Goal: Information Seeking & Learning: Learn about a topic

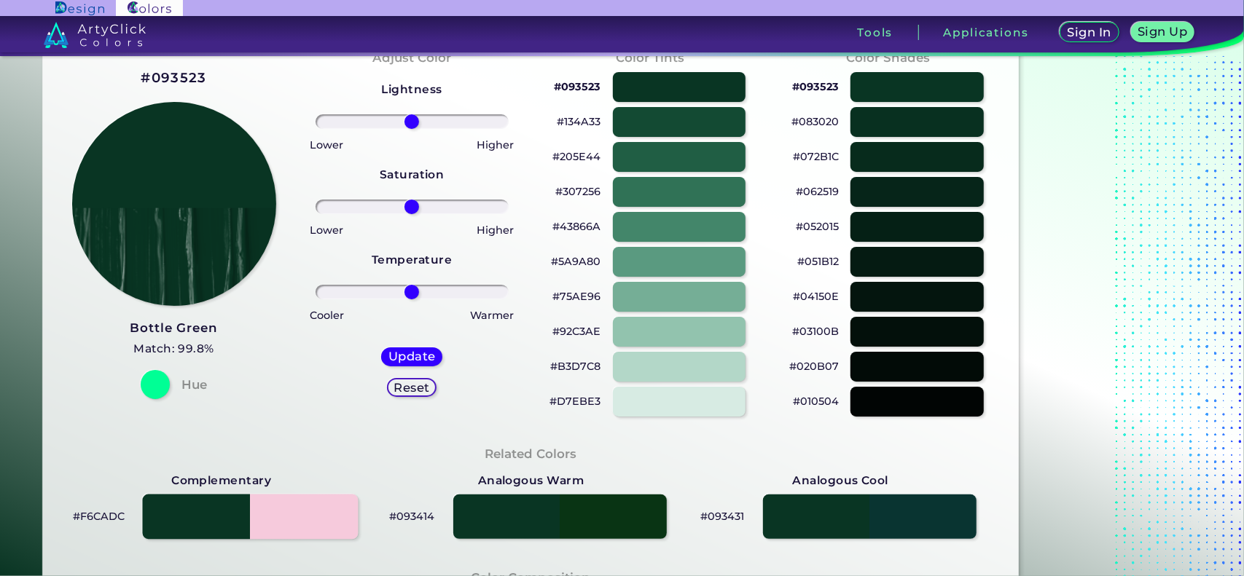
scroll to position [73, 0]
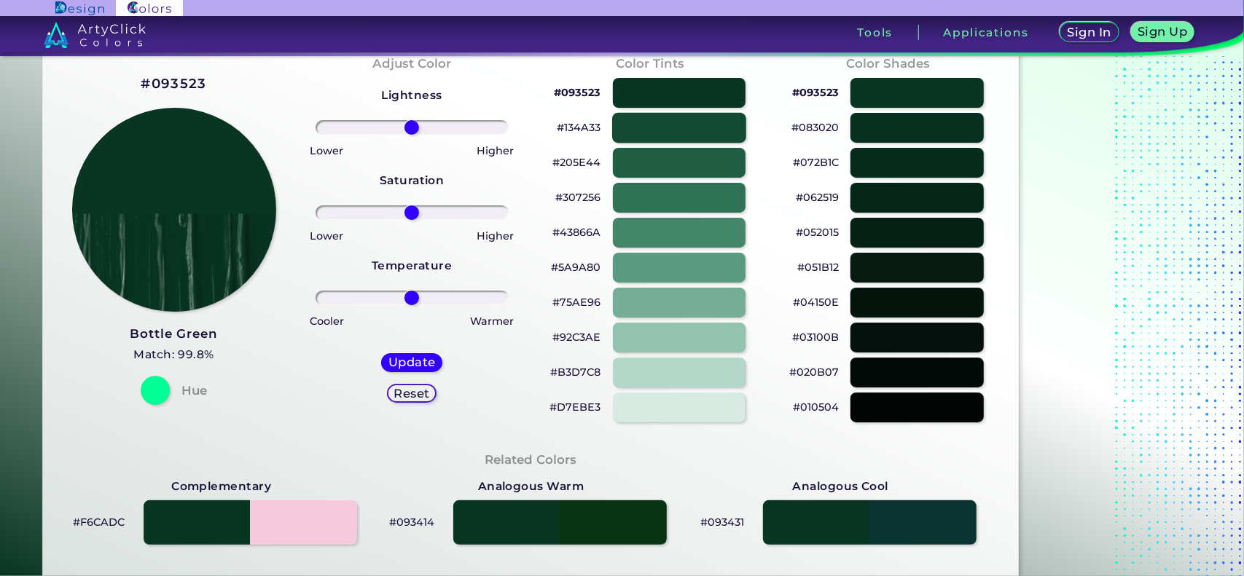
click at [640, 130] on div at bounding box center [679, 128] width 134 height 30
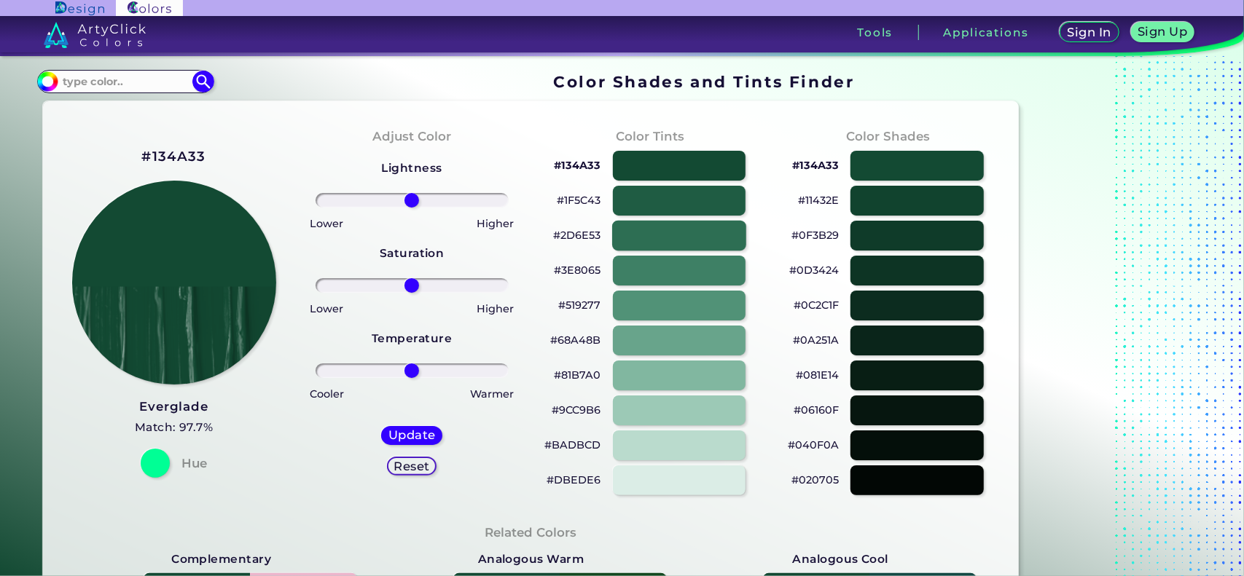
click at [684, 238] on div at bounding box center [679, 236] width 134 height 30
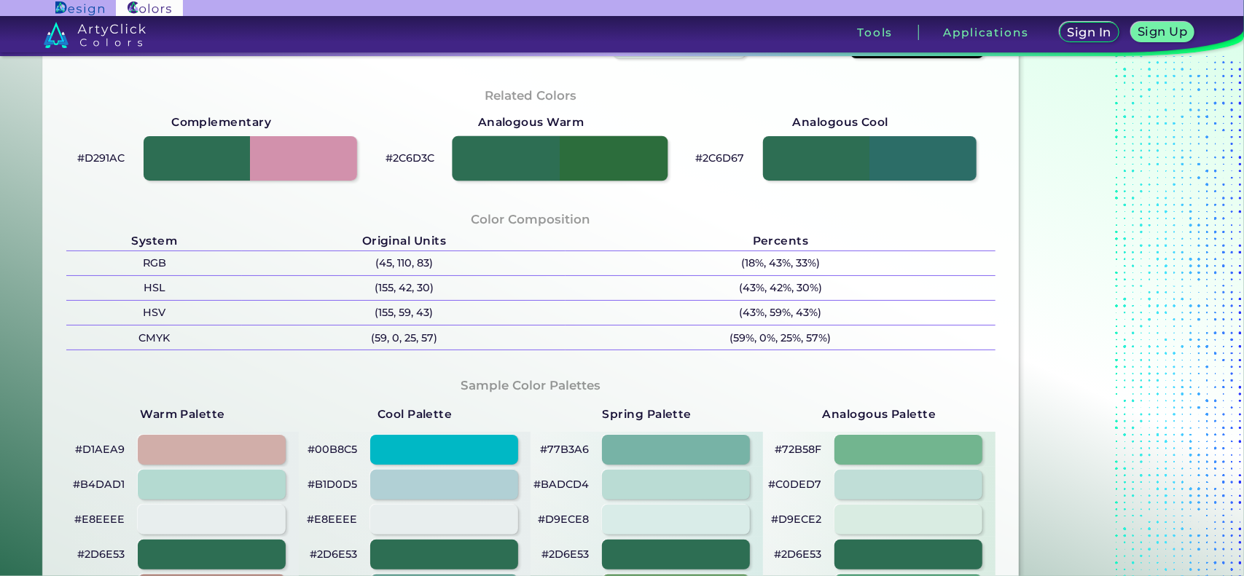
scroll to position [292, 0]
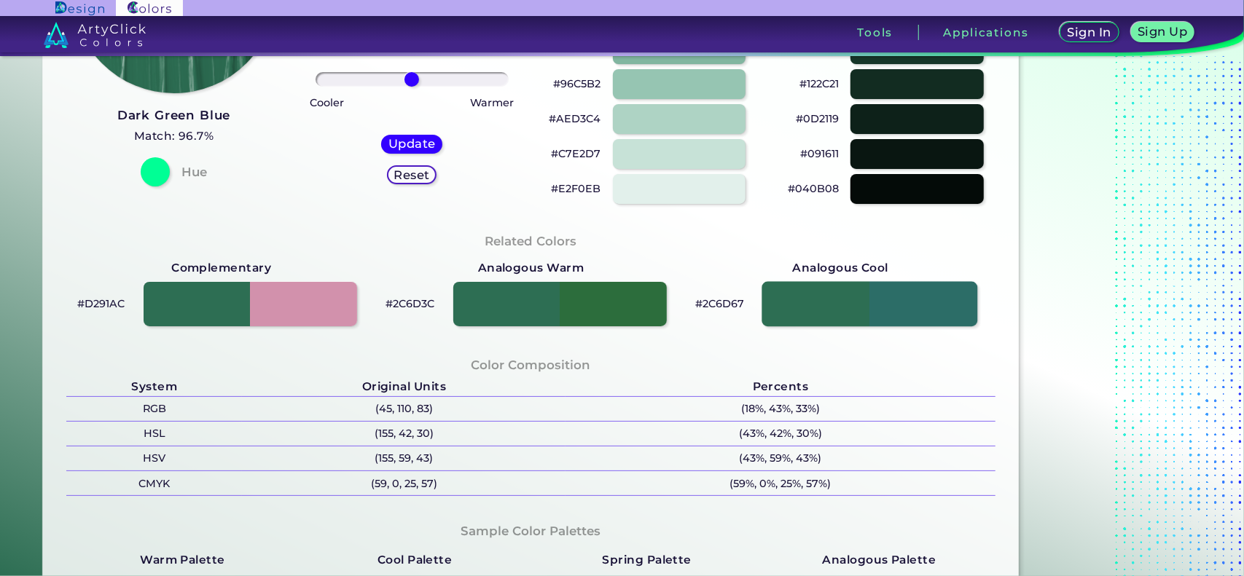
click at [853, 304] on div at bounding box center [870, 304] width 216 height 45
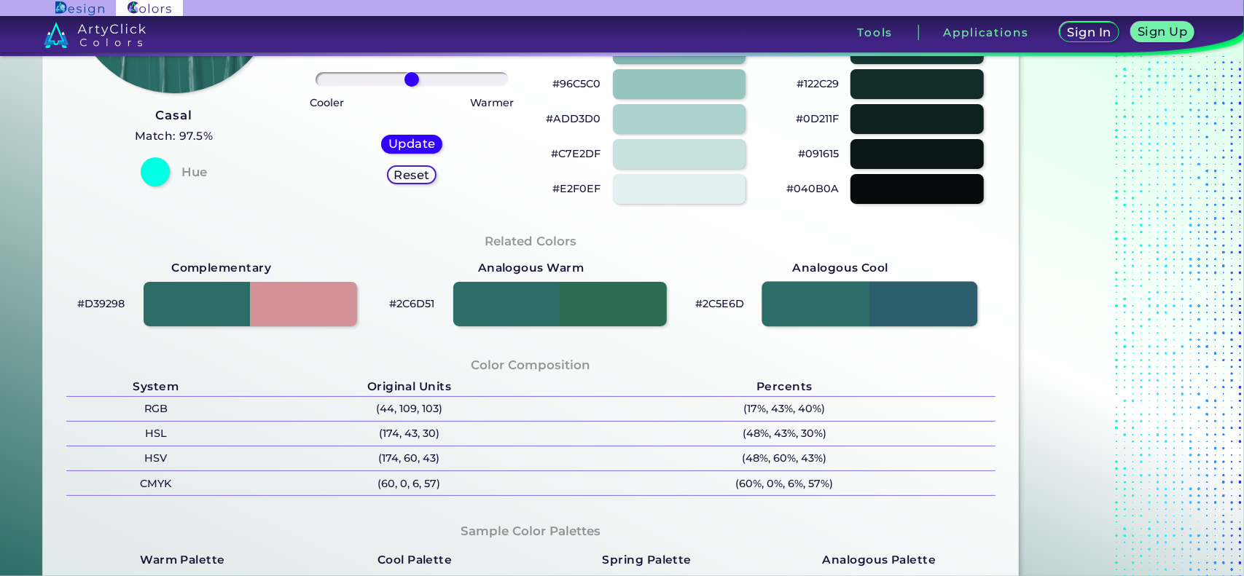
click at [834, 302] on div at bounding box center [870, 304] width 216 height 45
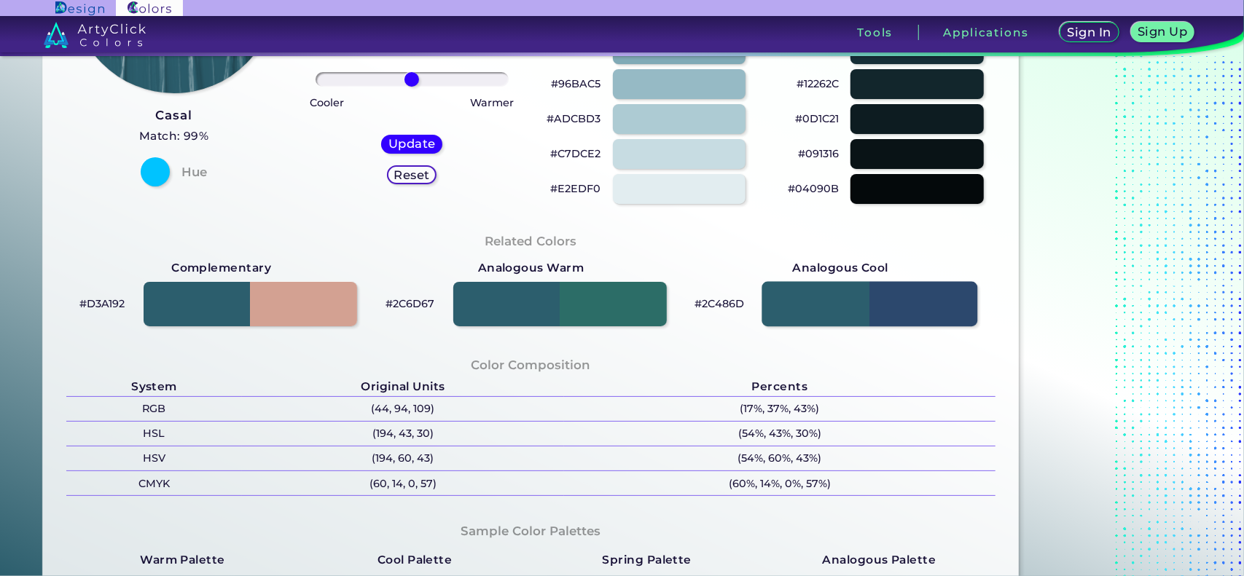
click at [834, 302] on div at bounding box center [870, 304] width 216 height 45
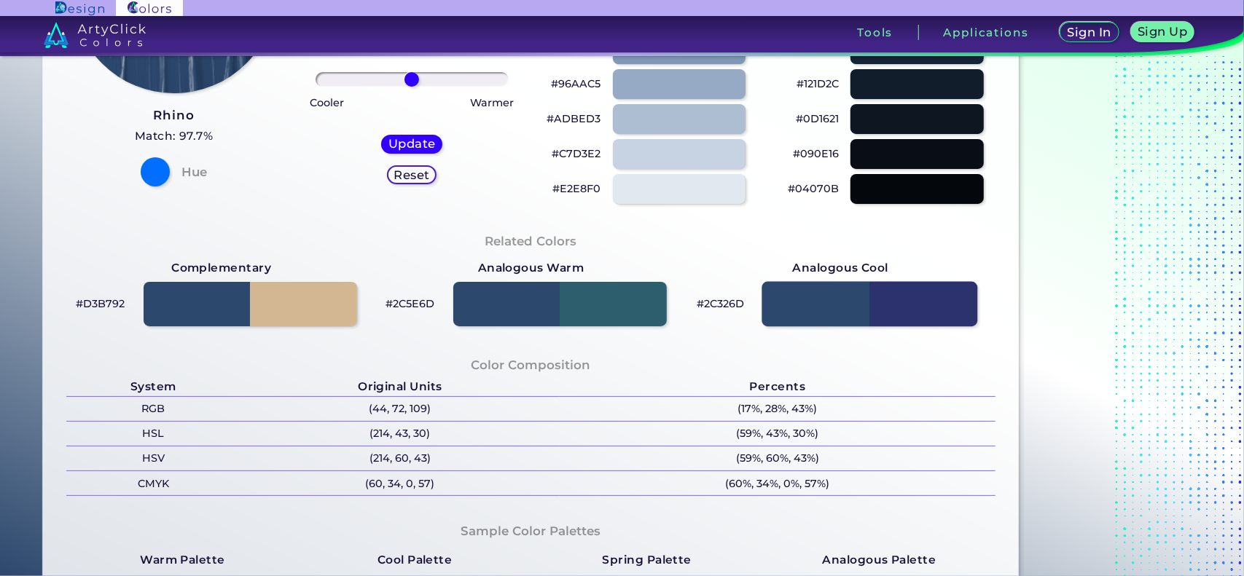
click at [834, 302] on div at bounding box center [870, 304] width 216 height 45
type input "#2c326d"
